Goal: Task Accomplishment & Management: Use online tool/utility

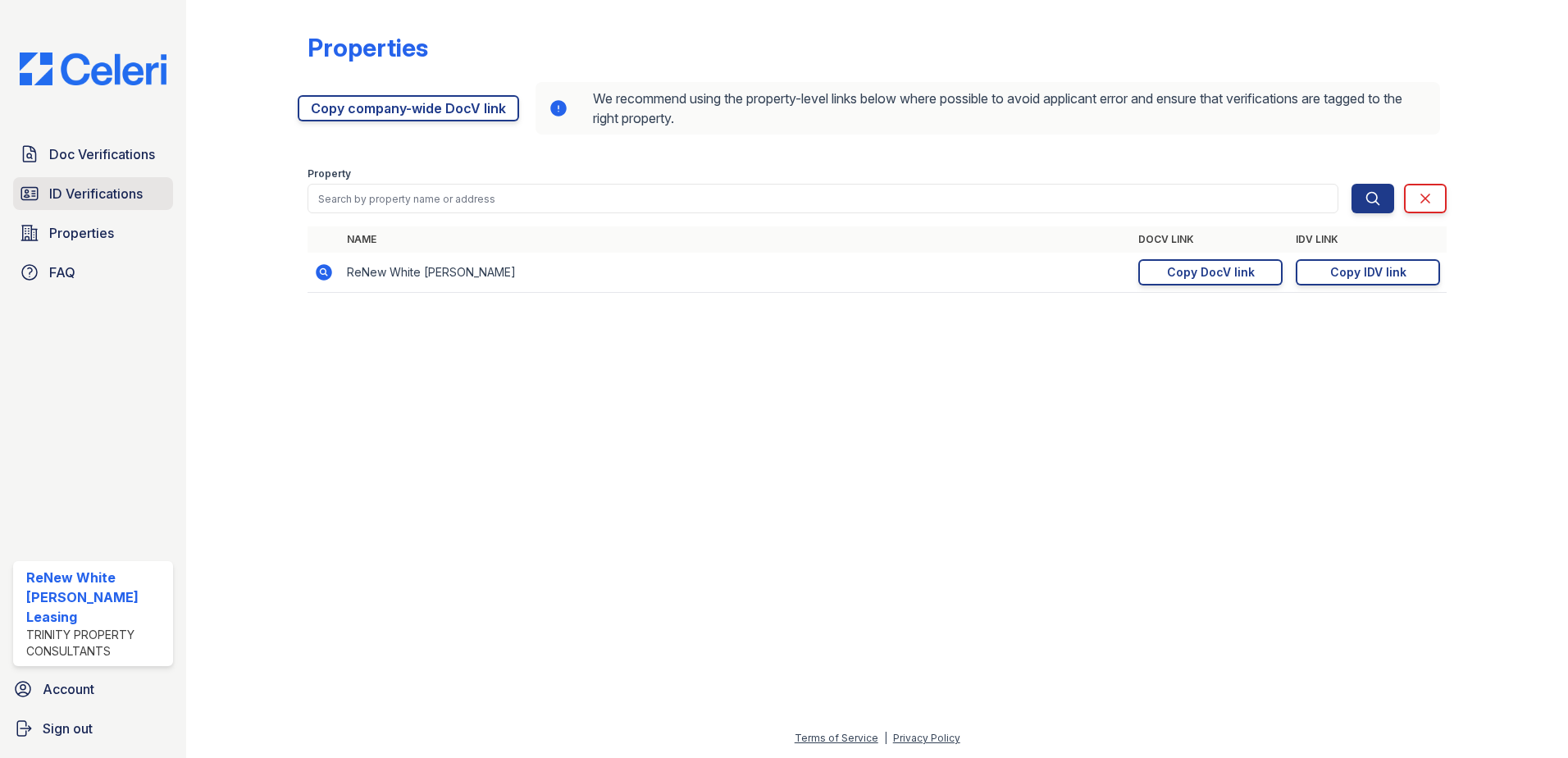
click at [96, 198] on span "ID Verifications" at bounding box center [96, 193] width 94 height 20
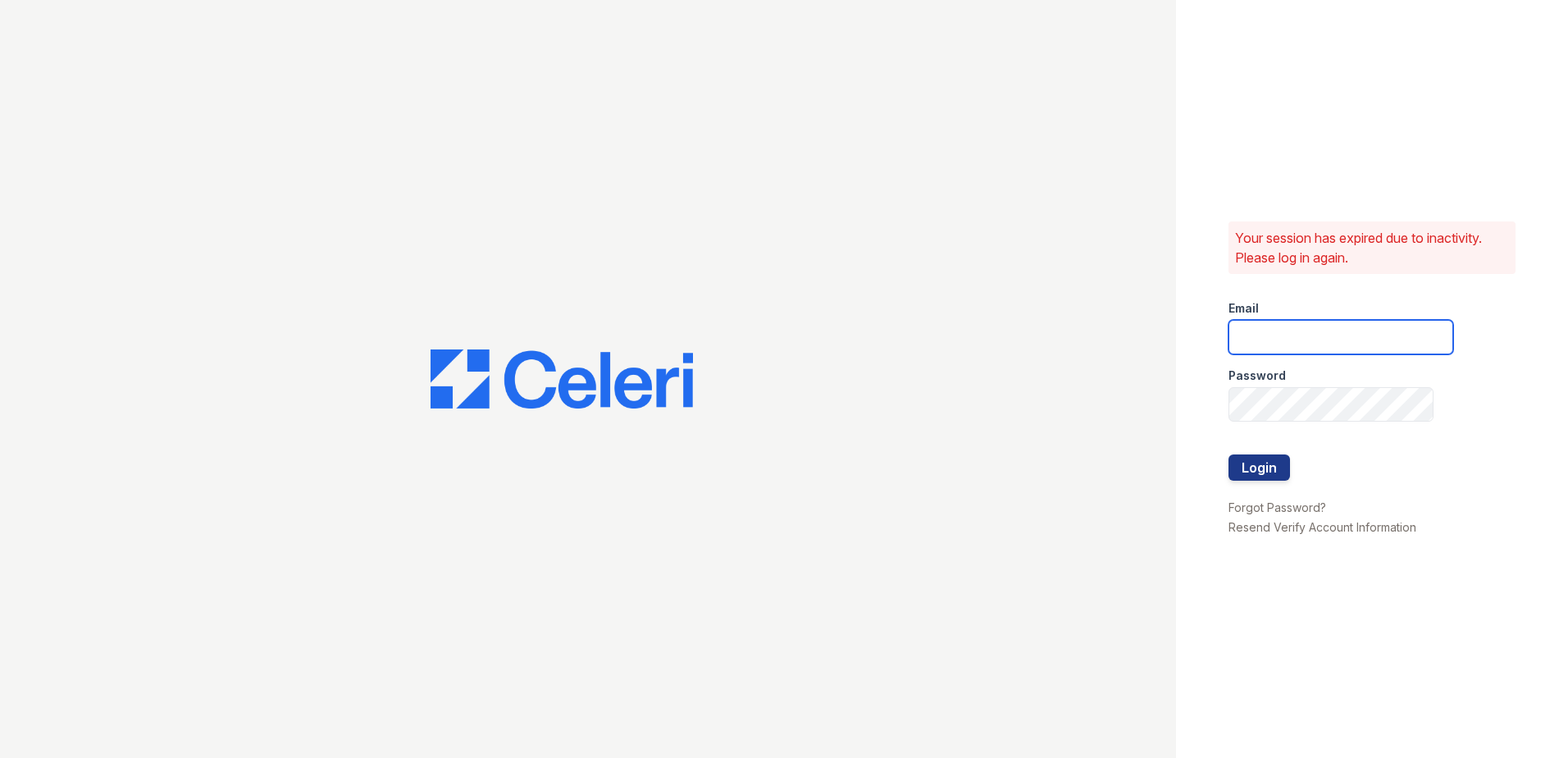
type input "[EMAIL_ADDRESS][DOMAIN_NAME]"
click at [1266, 475] on button "Login" at bounding box center [1259, 468] width 62 height 26
